Goal: Information Seeking & Learning: Check status

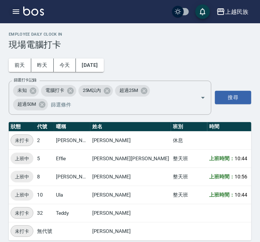
click at [18, 12] on icon "button" at bounding box center [16, 11] width 9 height 9
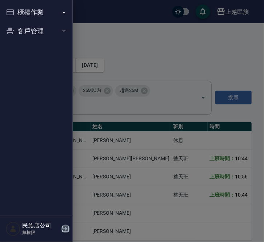
click at [63, 227] on icon "button" at bounding box center [65, 229] width 9 height 9
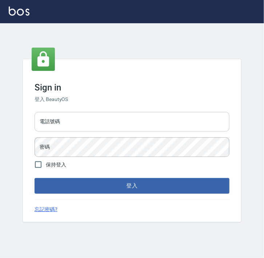
click at [123, 122] on input "電話號碼" at bounding box center [132, 122] width 195 height 20
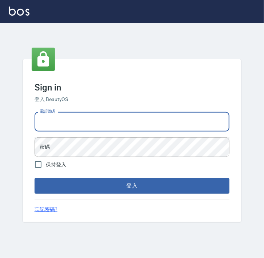
type input "0938917261"
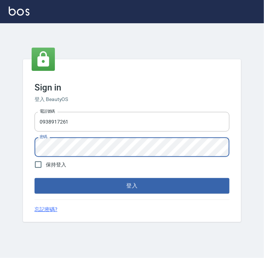
click at [35, 178] on button "登入" at bounding box center [132, 185] width 195 height 15
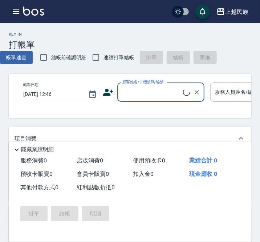
click at [22, 13] on button "button" at bounding box center [16, 11] width 15 height 15
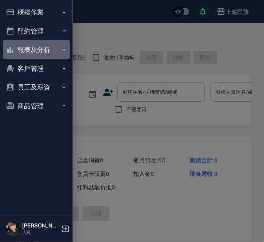
click at [48, 54] on button "報表及分析" at bounding box center [36, 49] width 67 height 19
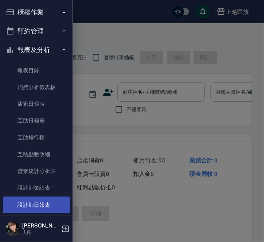
click at [38, 202] on link "設計師日報表" at bounding box center [36, 205] width 67 height 17
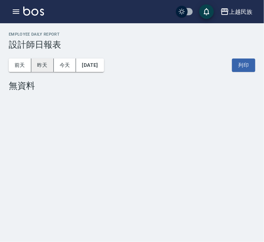
click at [39, 59] on button "昨天" at bounding box center [42, 65] width 23 height 13
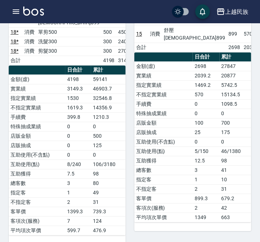
scroll to position [461, 0]
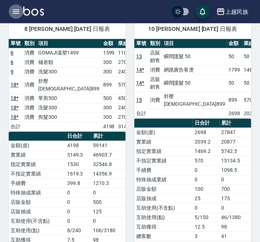
click at [17, 14] on icon "button" at bounding box center [16, 11] width 9 height 9
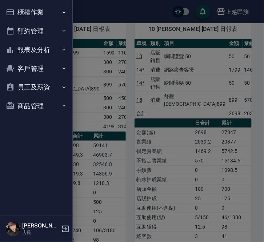
click at [168, 168] on div at bounding box center [132, 121] width 264 height 242
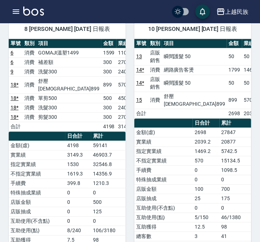
click at [133, 123] on div "10 Ula 張宸玲 08/24/2025 日報表 單號 類別 項目 金額 業績 13 店販銷售 瞬間護髮 50 50 50 14 * 消費 網路廣告客燙 1…" at bounding box center [189, 161] width 126 height 300
click at [134, 106] on div "10 Ula 張宸玲 08/24/2025 日報表 單號 類別 項目 金額 業績 13 店販銷售 瞬間護髮 50 50 50 14 * 消費 網路廣告客燙 1…" at bounding box center [189, 161] width 126 height 300
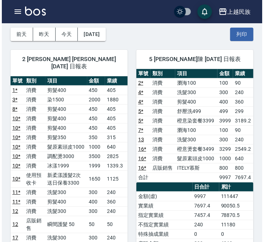
scroll to position [0, 0]
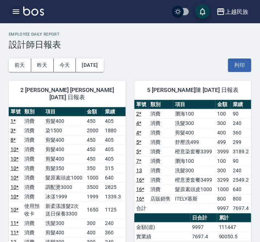
click at [19, 11] on icon "button" at bounding box center [16, 11] width 7 height 4
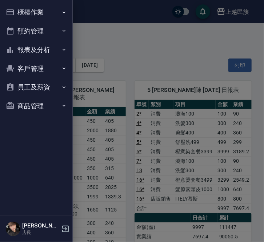
click at [60, 229] on div "Alan 店長" at bounding box center [36, 229] width 73 height 26
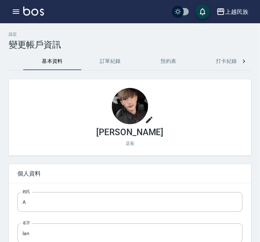
click at [17, 10] on icon "button" at bounding box center [16, 11] width 9 height 9
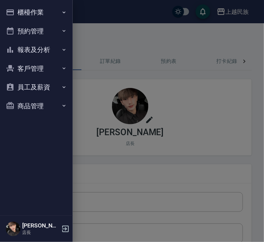
click at [60, 228] on div "Alan 店長" at bounding box center [36, 229] width 73 height 26
click at [66, 229] on icon "button" at bounding box center [65, 229] width 7 height 7
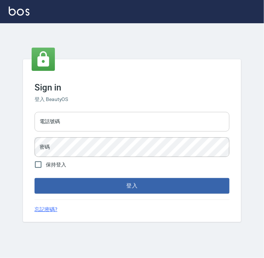
click at [143, 125] on input "電話號碼" at bounding box center [132, 122] width 195 height 20
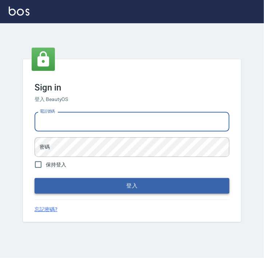
type input "82850382"
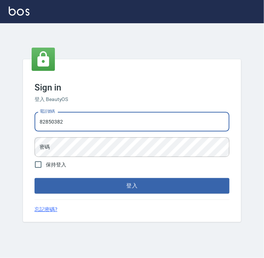
drag, startPoint x: 91, startPoint y: 129, endPoint x: 29, endPoint y: 124, distance: 62.4
click at [29, 124] on div "Sign in 登入 BeautyOS 電話號碼 [PHONE_NUMBER] 電話號碼 密碼 密碼 保持登入 登入 忘記密碼?" at bounding box center [132, 140] width 218 height 163
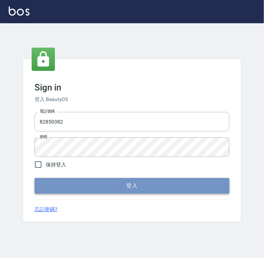
click at [103, 185] on button "登入" at bounding box center [132, 185] width 195 height 15
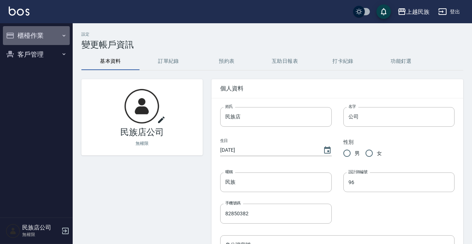
click at [19, 40] on button "櫃檯作業" at bounding box center [36, 35] width 67 height 19
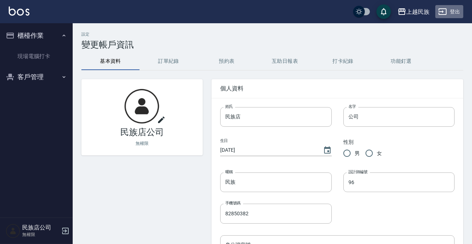
click at [264, 13] on button "登出" at bounding box center [450, 11] width 28 height 13
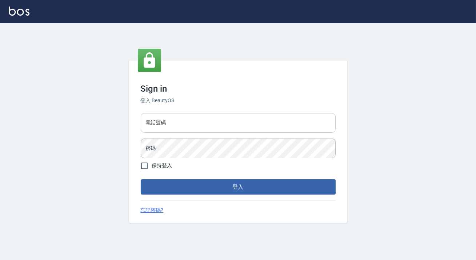
drag, startPoint x: 211, startPoint y: 124, endPoint x: 210, endPoint y: 128, distance: 4.1
click at [211, 124] on input "電話號碼" at bounding box center [238, 123] width 195 height 20
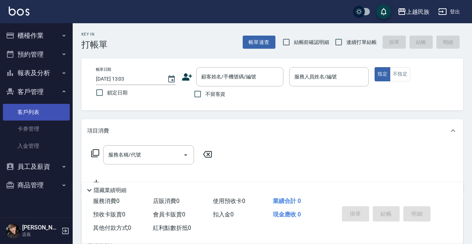
click at [40, 113] on link "客戶列表" at bounding box center [36, 112] width 67 height 17
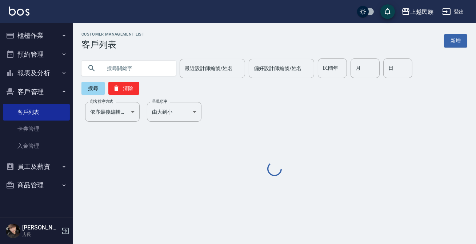
click at [116, 68] on input "text" at bounding box center [136, 69] width 68 height 20
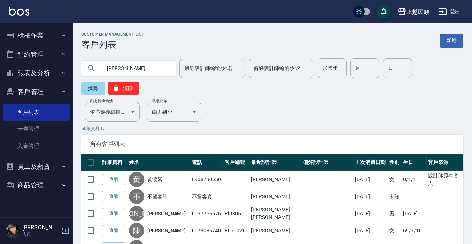
type input "李怡"
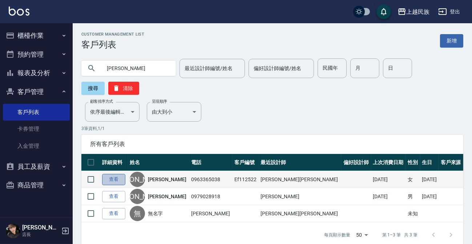
click at [109, 182] on link "查看" at bounding box center [113, 179] width 23 height 11
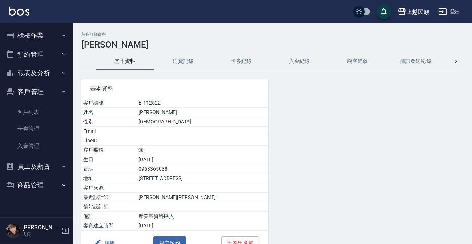
click at [188, 63] on button "消費記錄" at bounding box center [183, 61] width 58 height 17
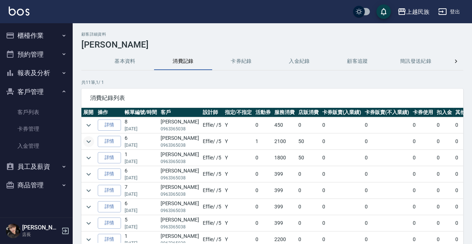
click at [92, 140] on icon "expand row" at bounding box center [88, 141] width 9 height 9
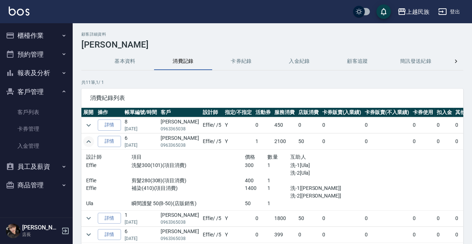
scroll to position [33, 0]
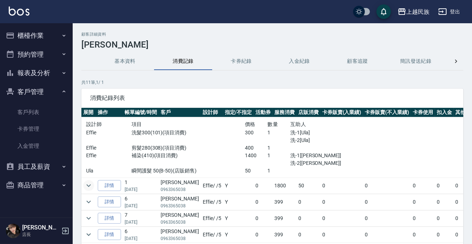
click at [92, 188] on icon "expand row" at bounding box center [88, 185] width 9 height 9
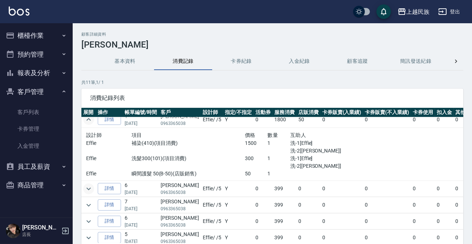
scroll to position [172, 0]
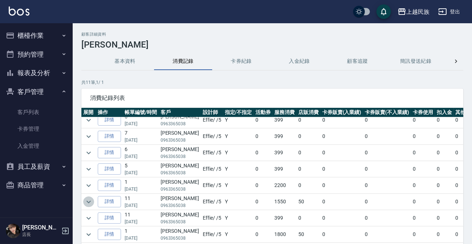
click at [87, 198] on icon "expand row" at bounding box center [88, 202] width 9 height 9
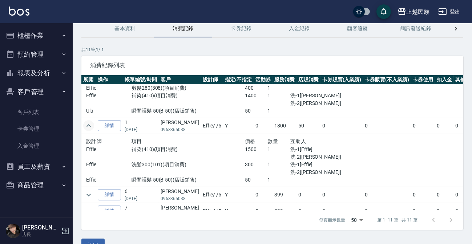
scroll to position [0, 0]
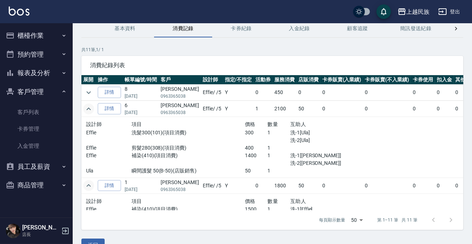
click at [90, 185] on icon "expand row" at bounding box center [89, 185] width 4 height 3
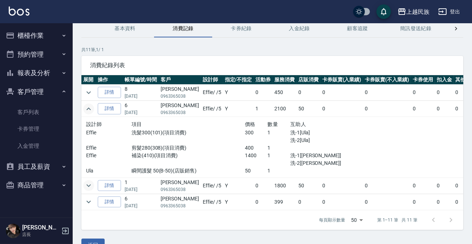
click at [89, 111] on icon "expand row" at bounding box center [88, 109] width 9 height 9
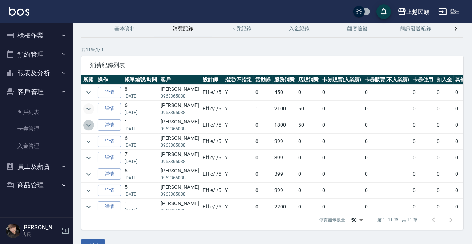
click at [86, 127] on icon "expand row" at bounding box center [88, 125] width 9 height 9
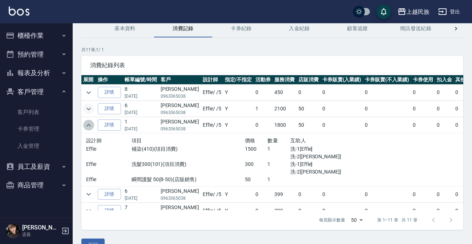
click at [86, 127] on icon "expand row" at bounding box center [88, 125] width 9 height 9
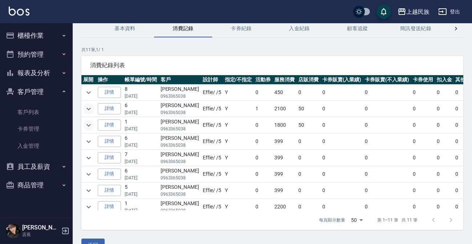
click at [86, 109] on icon "expand row" at bounding box center [88, 109] width 9 height 9
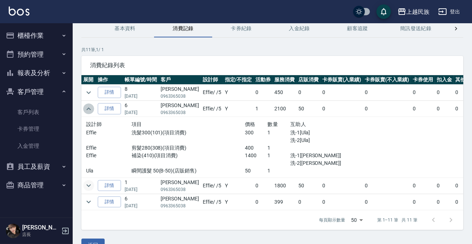
click at [86, 109] on icon "expand row" at bounding box center [88, 109] width 9 height 9
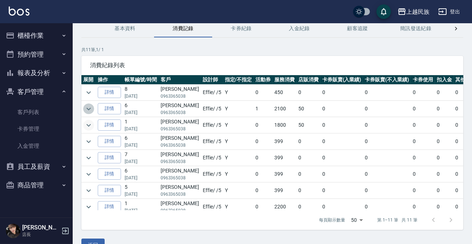
click at [93, 110] on button "expand row" at bounding box center [88, 109] width 11 height 11
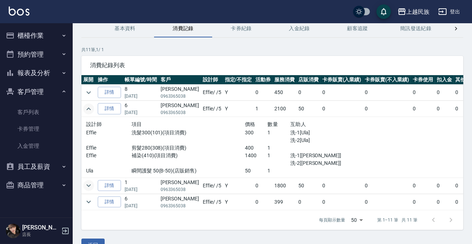
click at [93, 110] on button "expand row" at bounding box center [88, 109] width 11 height 11
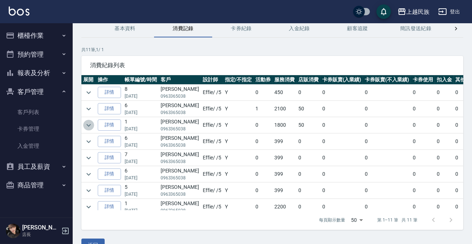
click at [87, 121] on icon "expand row" at bounding box center [88, 125] width 9 height 9
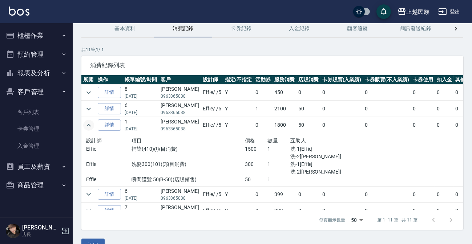
click at [87, 121] on icon "expand row" at bounding box center [88, 125] width 9 height 9
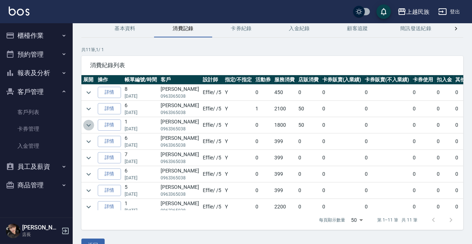
click at [91, 124] on icon "expand row" at bounding box center [88, 125] width 9 height 9
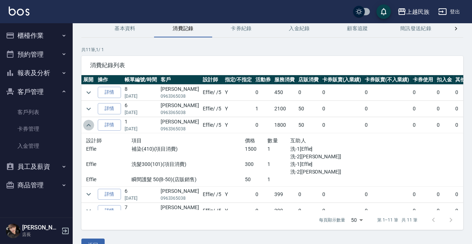
click at [91, 124] on icon "expand row" at bounding box center [88, 125] width 9 height 9
